Goal: Task Accomplishment & Management: Use online tool/utility

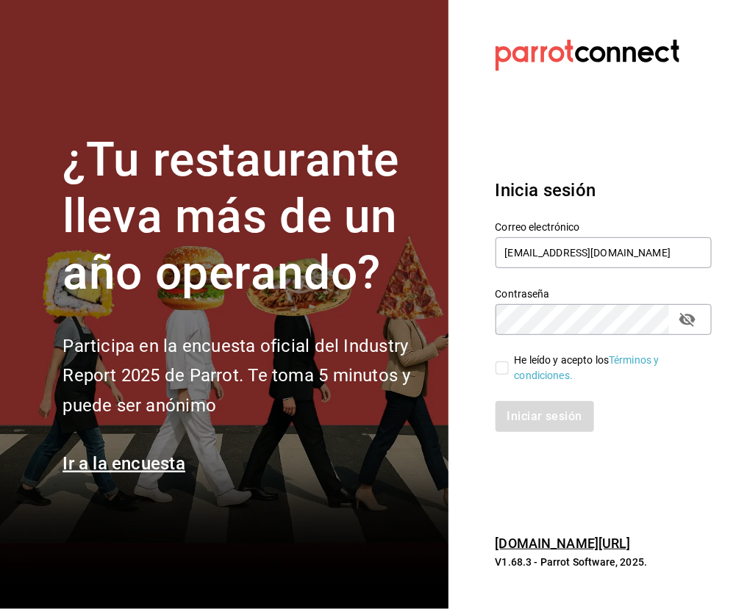
type input "[EMAIL_ADDRESS][DOMAIN_NAME]"
click at [501, 366] on input "He leído y acepto los Términos y condiciones." at bounding box center [501, 368] width 13 height 13
checkbox input "true"
click at [526, 409] on button "Iniciar sesión" at bounding box center [545, 416] width 100 height 31
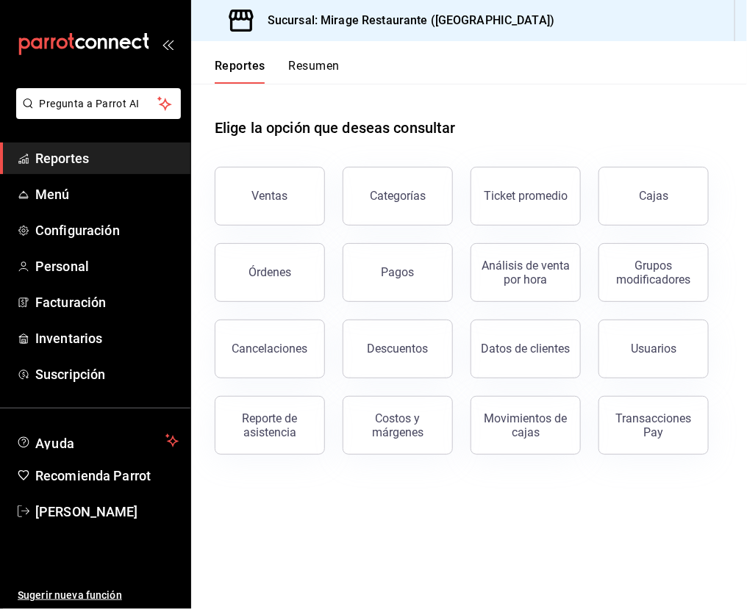
click at [322, 70] on button "Resumen" at bounding box center [314, 71] width 51 height 25
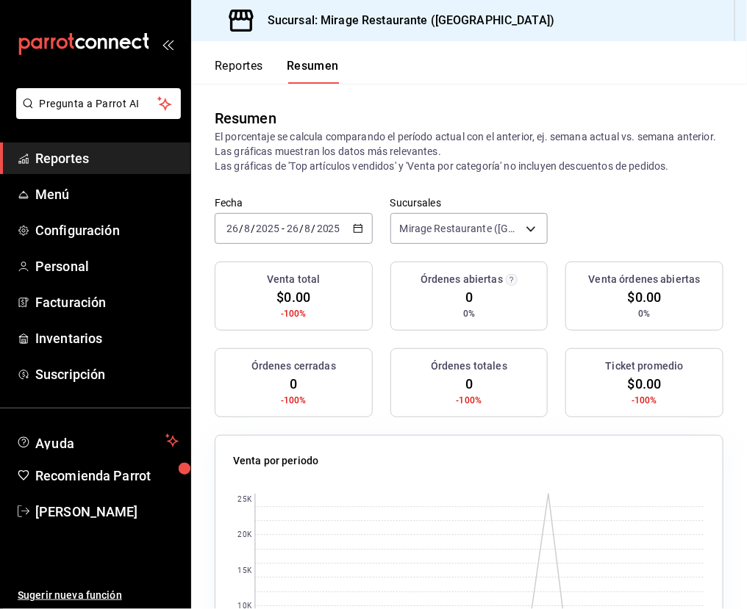
click at [101, 156] on span "Reportes" at bounding box center [106, 158] width 143 height 20
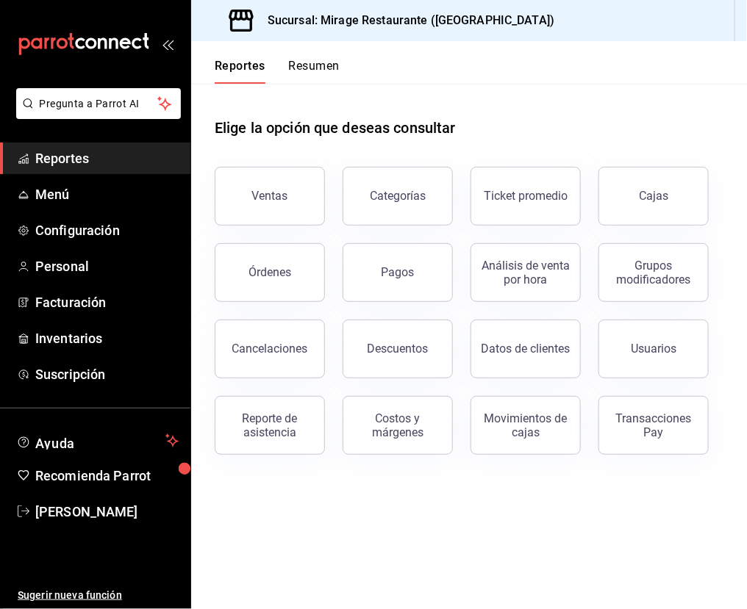
click at [324, 75] on button "Resumen" at bounding box center [314, 71] width 51 height 25
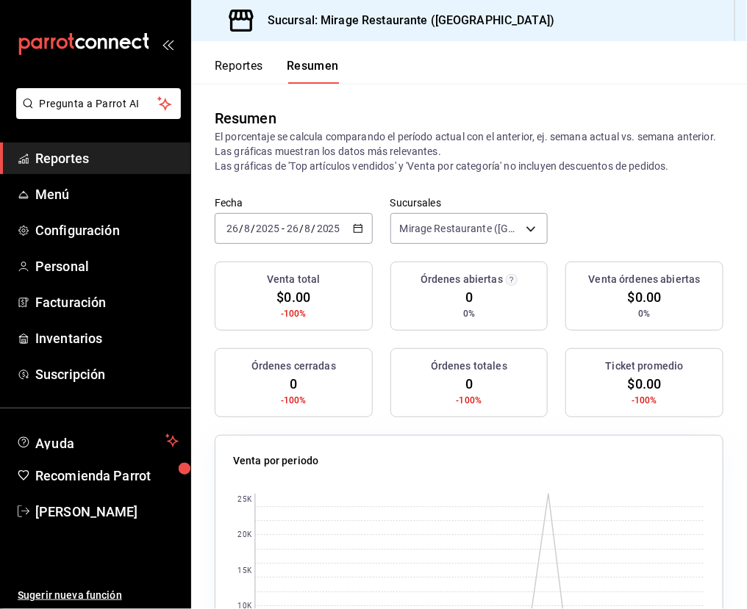
click at [258, 74] on button "Reportes" at bounding box center [239, 71] width 49 height 25
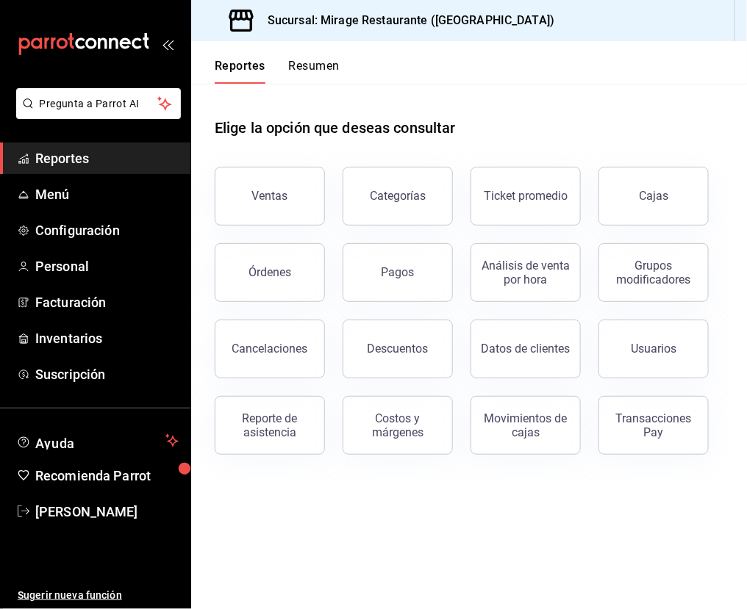
click at [315, 71] on button "Resumen" at bounding box center [314, 71] width 51 height 25
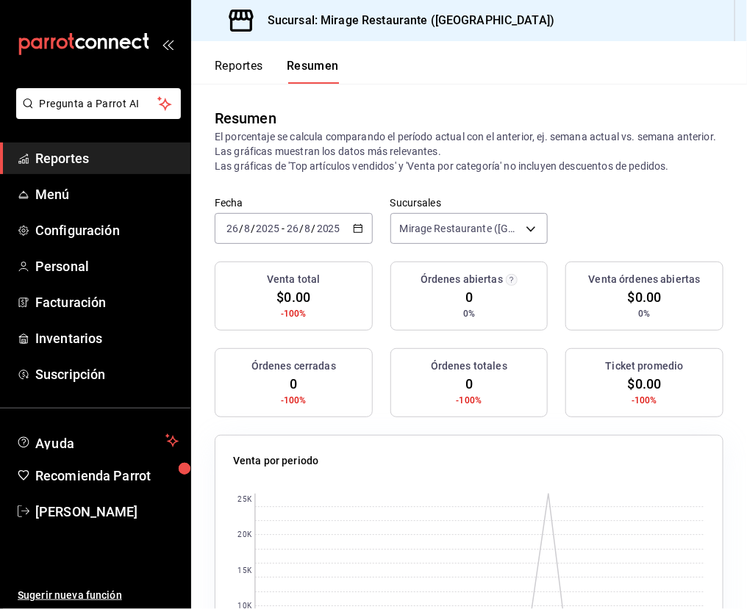
click at [323, 218] on div "2025-08-26 26 / 8 / 2025 - 2025-08-26 26 / 8 / 2025" at bounding box center [294, 228] width 158 height 31
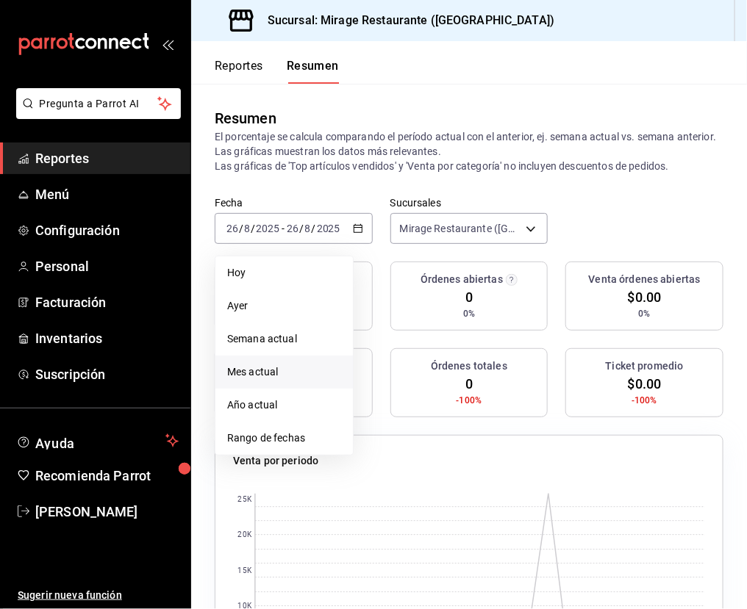
click at [292, 365] on span "Mes actual" at bounding box center [284, 372] width 114 height 15
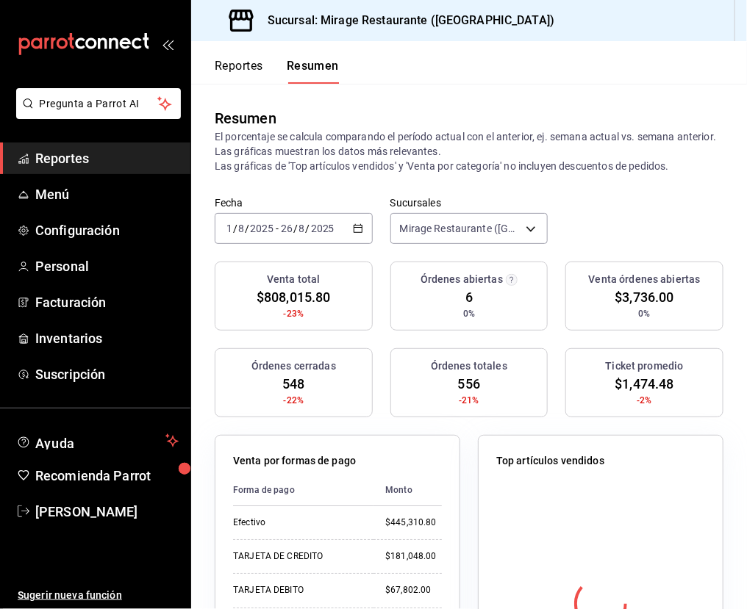
click at [293, 296] on span "$808,015.80" at bounding box center [294, 297] width 74 height 20
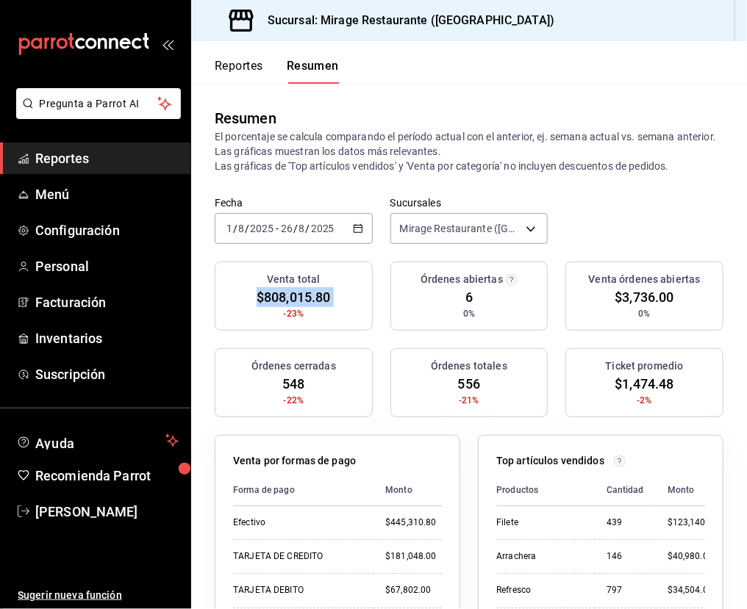
click at [248, 62] on button "Reportes" at bounding box center [239, 71] width 49 height 25
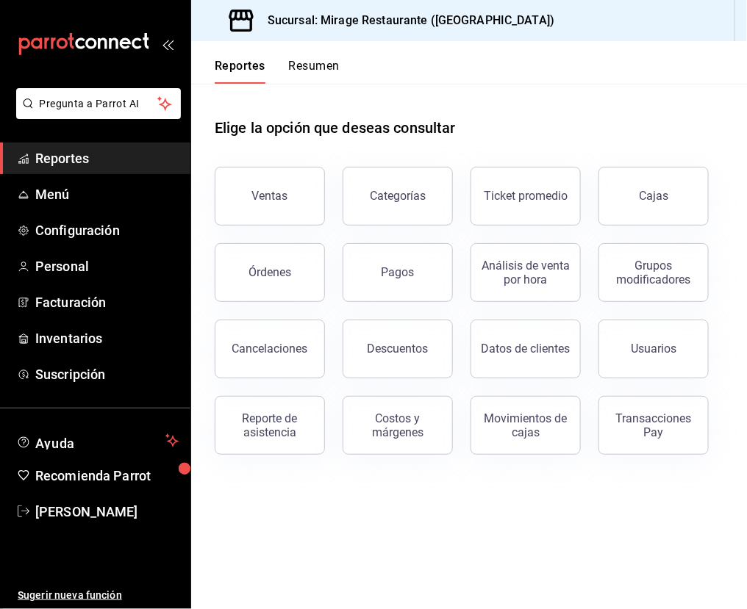
click at [323, 71] on button "Resumen" at bounding box center [314, 71] width 51 height 25
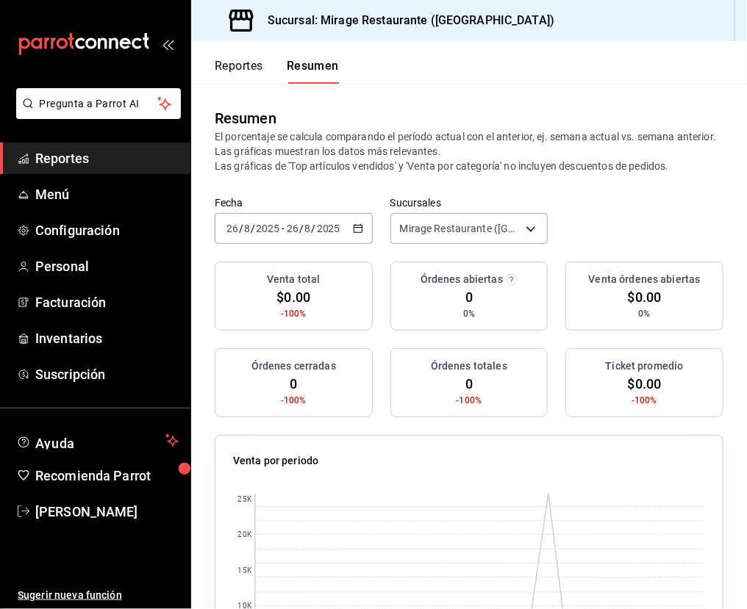
click at [82, 160] on span "Reportes" at bounding box center [106, 158] width 143 height 20
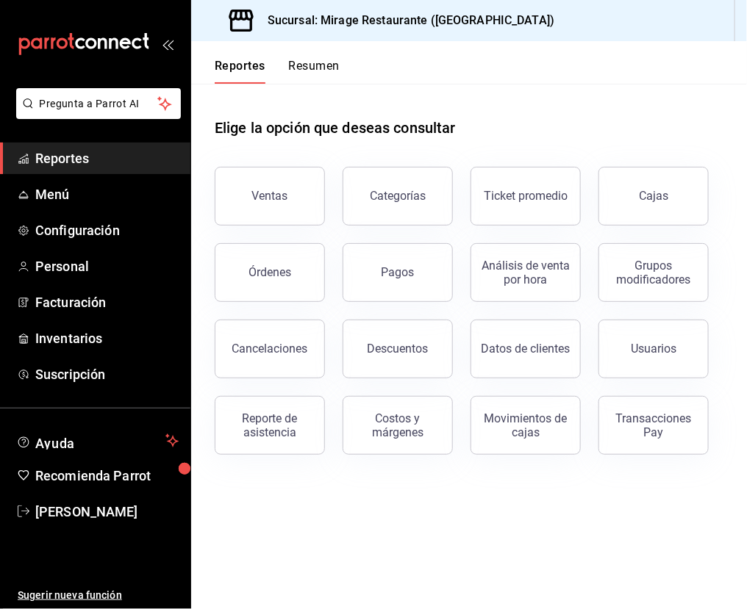
click at [362, 523] on main "Elige la opción que deseas consultar Ventas Categorías Ticket promedio Cajas Ór…" at bounding box center [469, 347] width 556 height 526
click at [293, 188] on button "Ventas" at bounding box center [270, 196] width 110 height 59
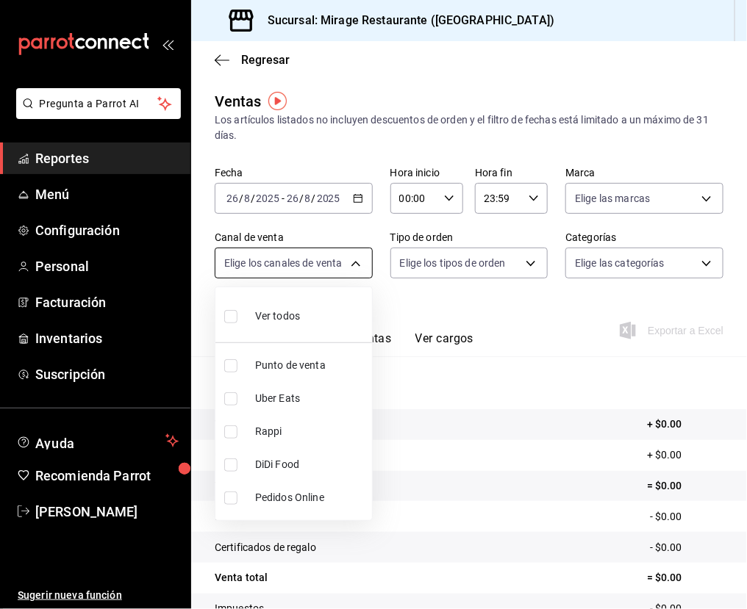
click at [315, 252] on body "Pregunta a Parrot AI Reportes Menú Configuración Personal Facturación Inventari…" at bounding box center [373, 304] width 747 height 609
click at [439, 310] on div at bounding box center [373, 304] width 747 height 609
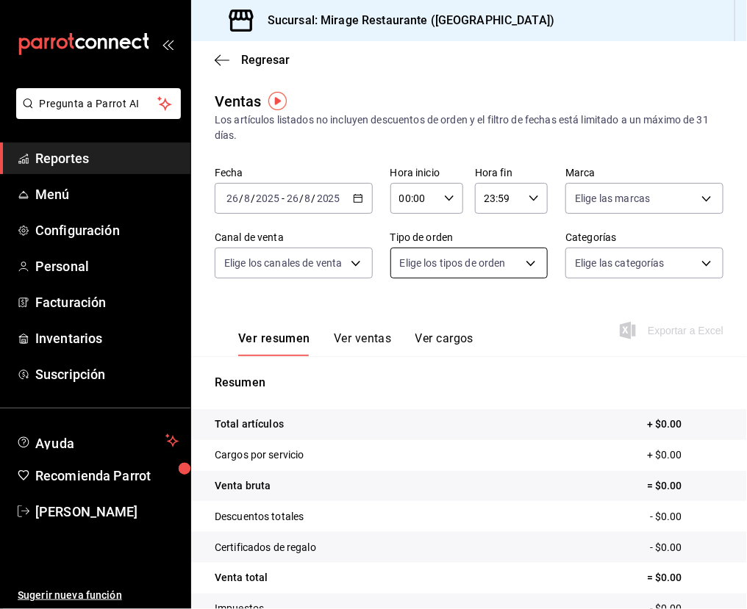
click at [461, 264] on body "Pregunta a Parrot AI Reportes Menú Configuración Personal Facturación Inventari…" at bounding box center [373, 304] width 747 height 609
click at [461, 264] on div at bounding box center [373, 304] width 747 height 609
click at [620, 262] on body "Pregunta a Parrot AI Reportes Menú Configuración Personal Facturación Inventari…" at bounding box center [373, 304] width 747 height 609
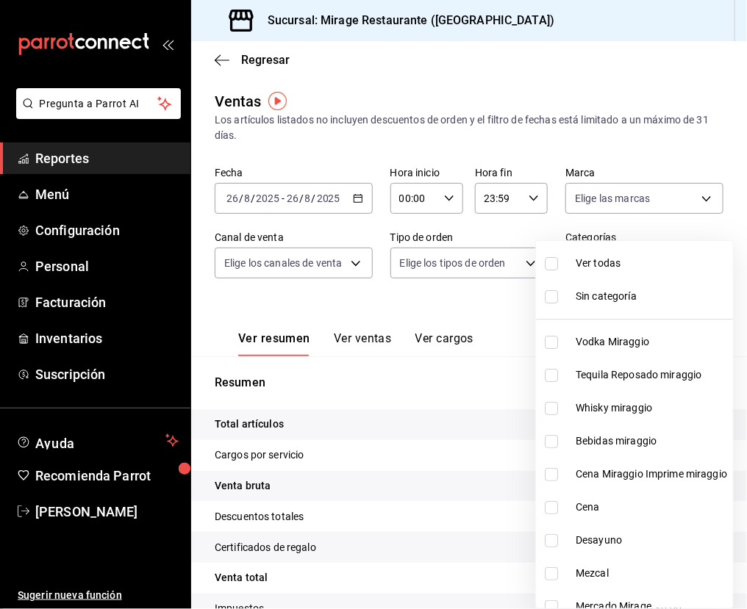
click at [596, 467] on span "Cena Miraggio Imprime miraggio" at bounding box center [651, 474] width 151 height 15
type input "1f56fa7c-0cde-45dc-bf5e-76e6b2ba1d35"
checkbox input "true"
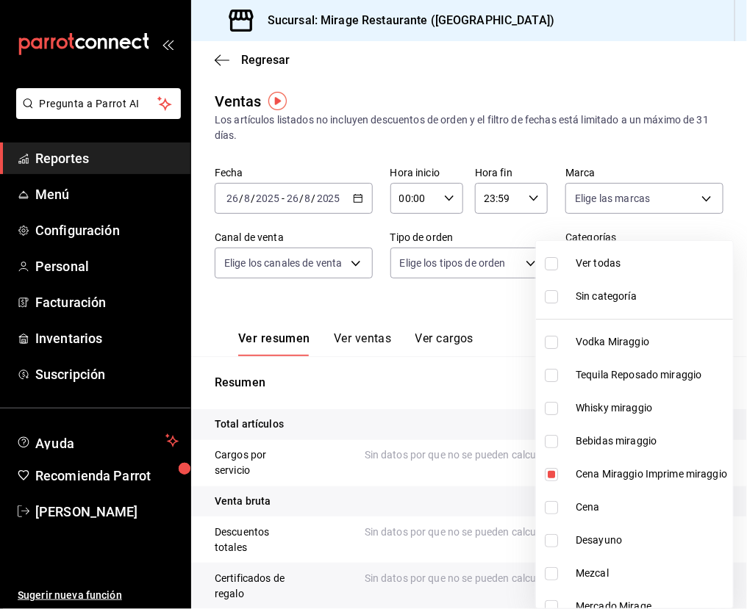
click at [420, 297] on div at bounding box center [373, 304] width 747 height 609
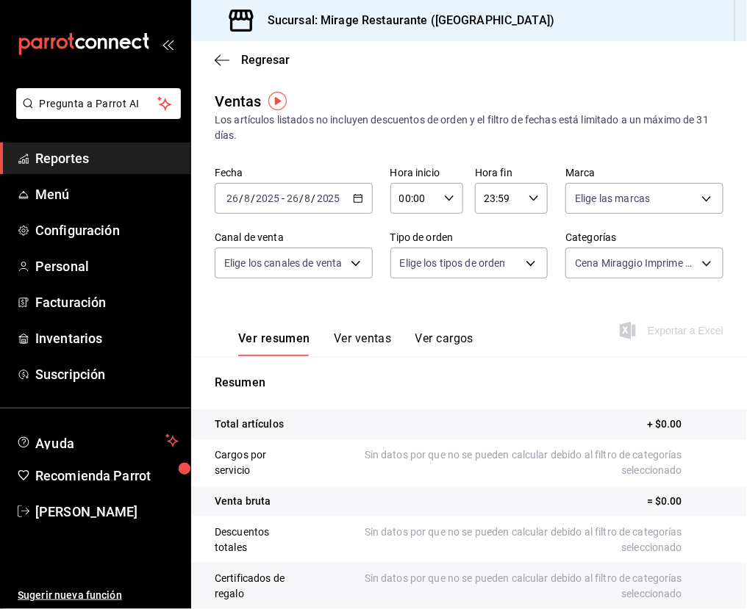
click at [350, 193] on div "2025-08-26 26 / 8 / 2025 - 2025-08-26 26 / 8 / 2025" at bounding box center [294, 198] width 158 height 31
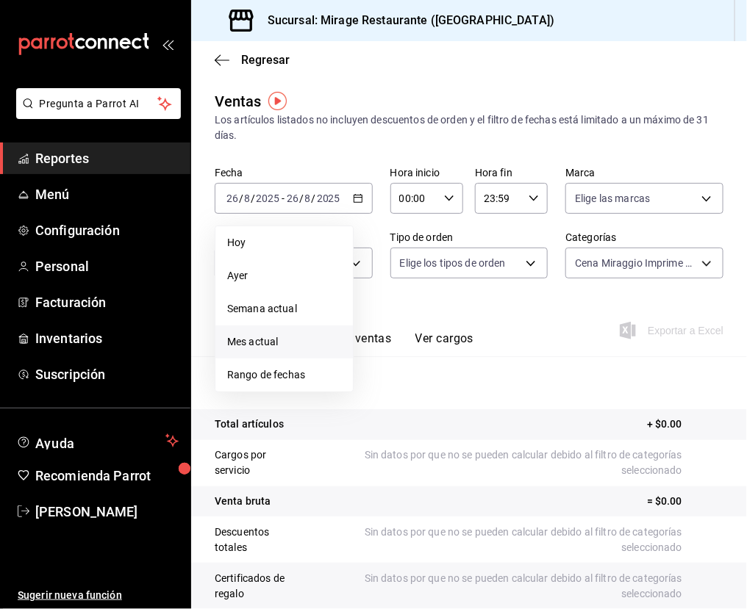
click at [276, 337] on span "Mes actual" at bounding box center [284, 341] width 114 height 15
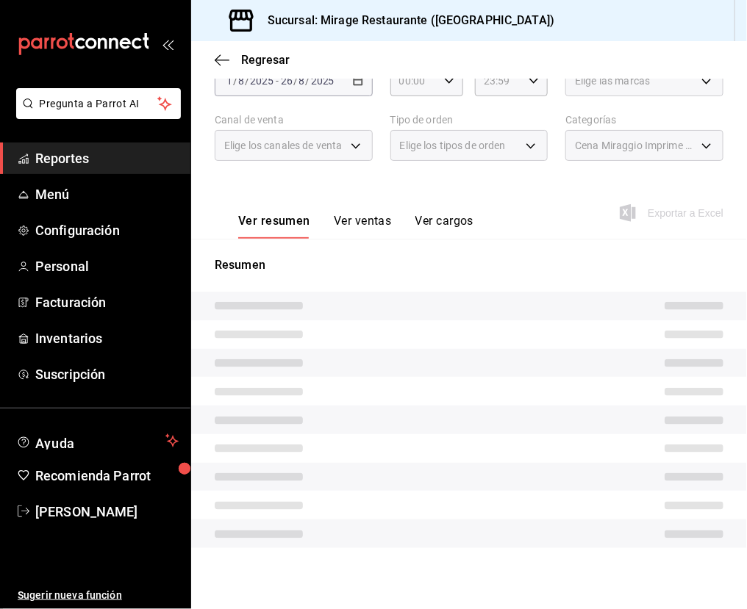
scroll to position [116, 0]
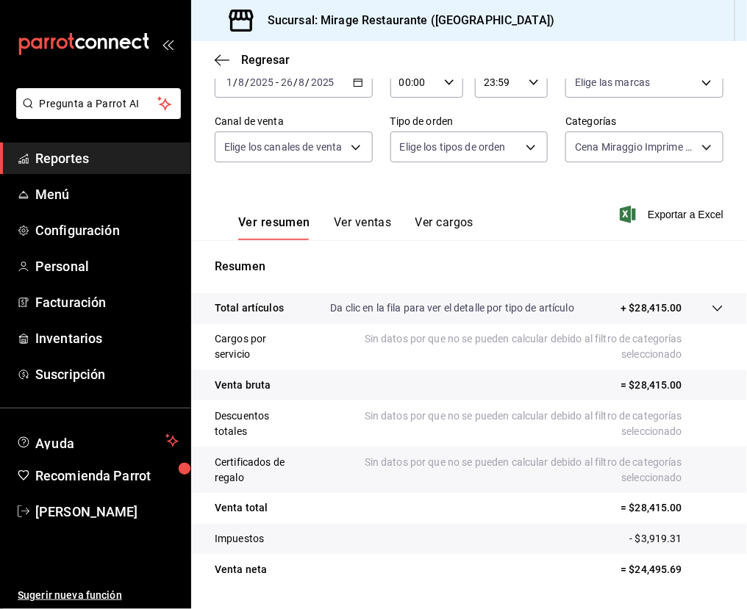
click at [90, 157] on span "Reportes" at bounding box center [106, 158] width 143 height 20
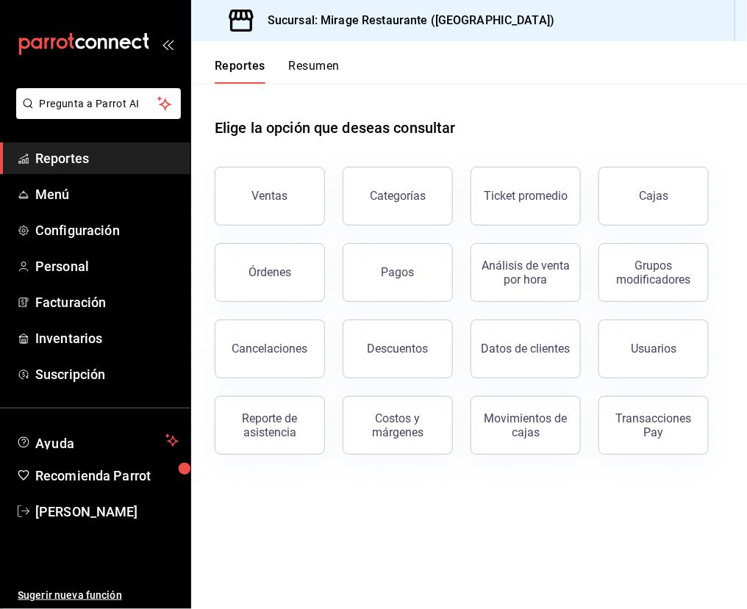
click at [323, 67] on button "Resumen" at bounding box center [314, 71] width 51 height 25
